Goal: Information Seeking & Learning: Learn about a topic

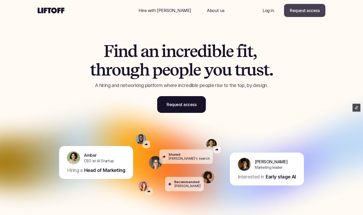
click at [303, 14] on link "Request access" at bounding box center [304, 10] width 41 height 13
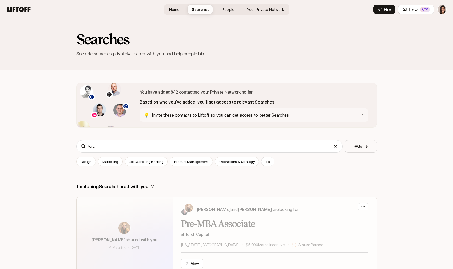
click at [266, 110] on div "💡 Invite these contacts to Liftoff so you can get access to better Searches" at bounding box center [254, 114] width 229 height 13
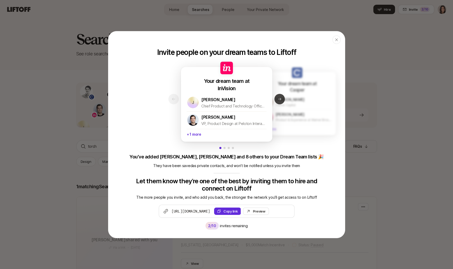
click at [282, 99] on button "Next slide" at bounding box center [280, 99] width 10 height 10
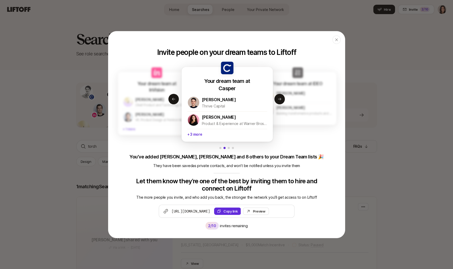
click at [209, 130] on p "+ 3 more" at bounding box center [227, 134] width 80 height 10
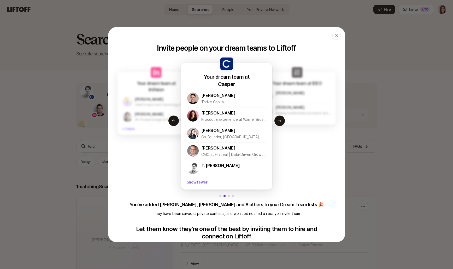
click at [194, 183] on p "Show fewer" at bounding box center [227, 182] width 80 height 10
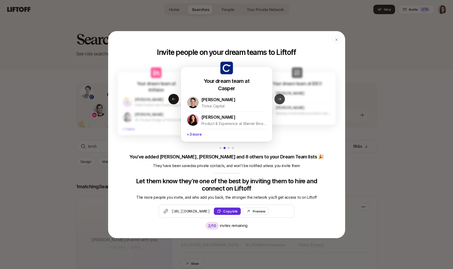
click at [279, 101] on icon at bounding box center [280, 99] width 4 height 4
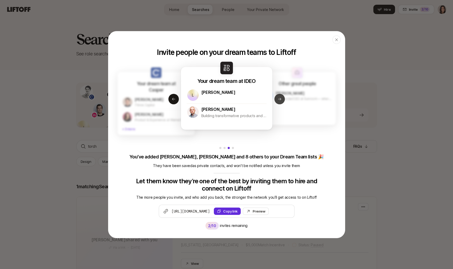
click at [279, 101] on icon at bounding box center [280, 99] width 4 height 4
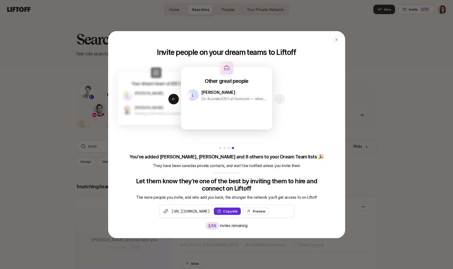
click at [279, 101] on div "Your dream team at InVision J Jeff Chow Chief Product and Technology Officer at…" at bounding box center [226, 142] width 237 height 173
click at [168, 101] on div "Lynda Deakin" at bounding box center [163, 95] width 56 height 11
click at [171, 101] on button "Previous slide" at bounding box center [174, 99] width 10 height 10
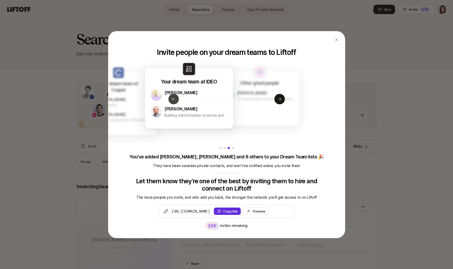
click at [171, 101] on button "Previous slide" at bounding box center [174, 99] width 10 height 10
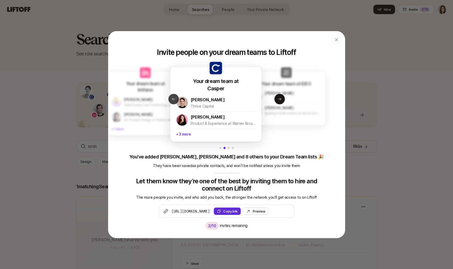
click at [171, 101] on button "Previous slide" at bounding box center [174, 99] width 10 height 10
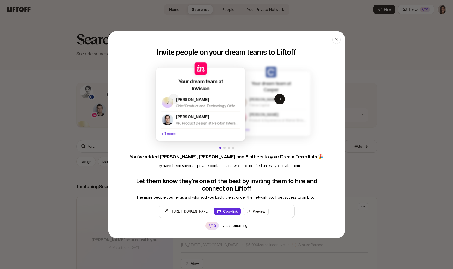
click at [171, 101] on icon at bounding box center [166, 98] width 13 height 12
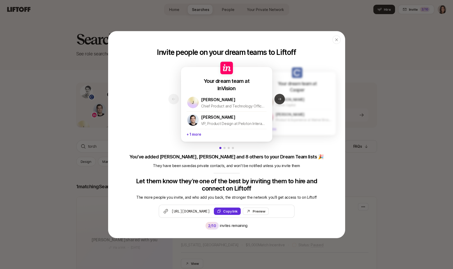
click at [283, 101] on button "Next slide" at bounding box center [280, 99] width 10 height 10
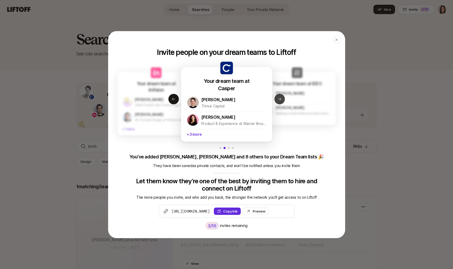
click at [283, 101] on button "Next slide" at bounding box center [280, 99] width 10 height 10
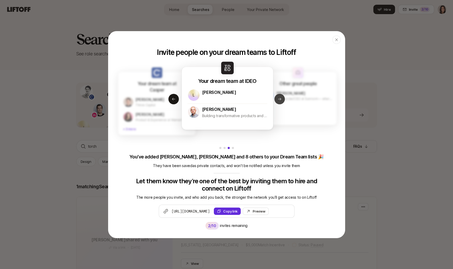
click at [283, 101] on button "Next slide" at bounding box center [280, 99] width 10 height 10
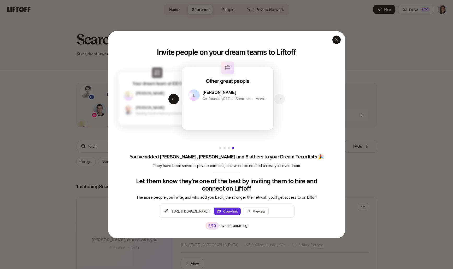
click at [334, 40] on div "button" at bounding box center [337, 40] width 8 height 8
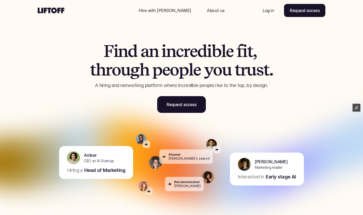
click at [171, 9] on p "Hire with [PERSON_NAME]" at bounding box center [165, 10] width 53 height 6
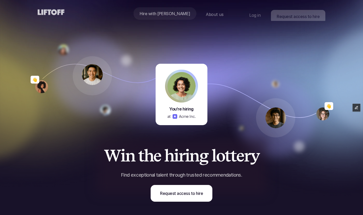
click at [206, 11] on p "About us" at bounding box center [215, 14] width 18 height 6
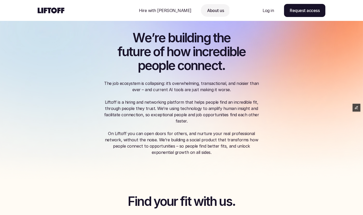
scroll to position [5, 0]
